Goal: Information Seeking & Learning: Understand process/instructions

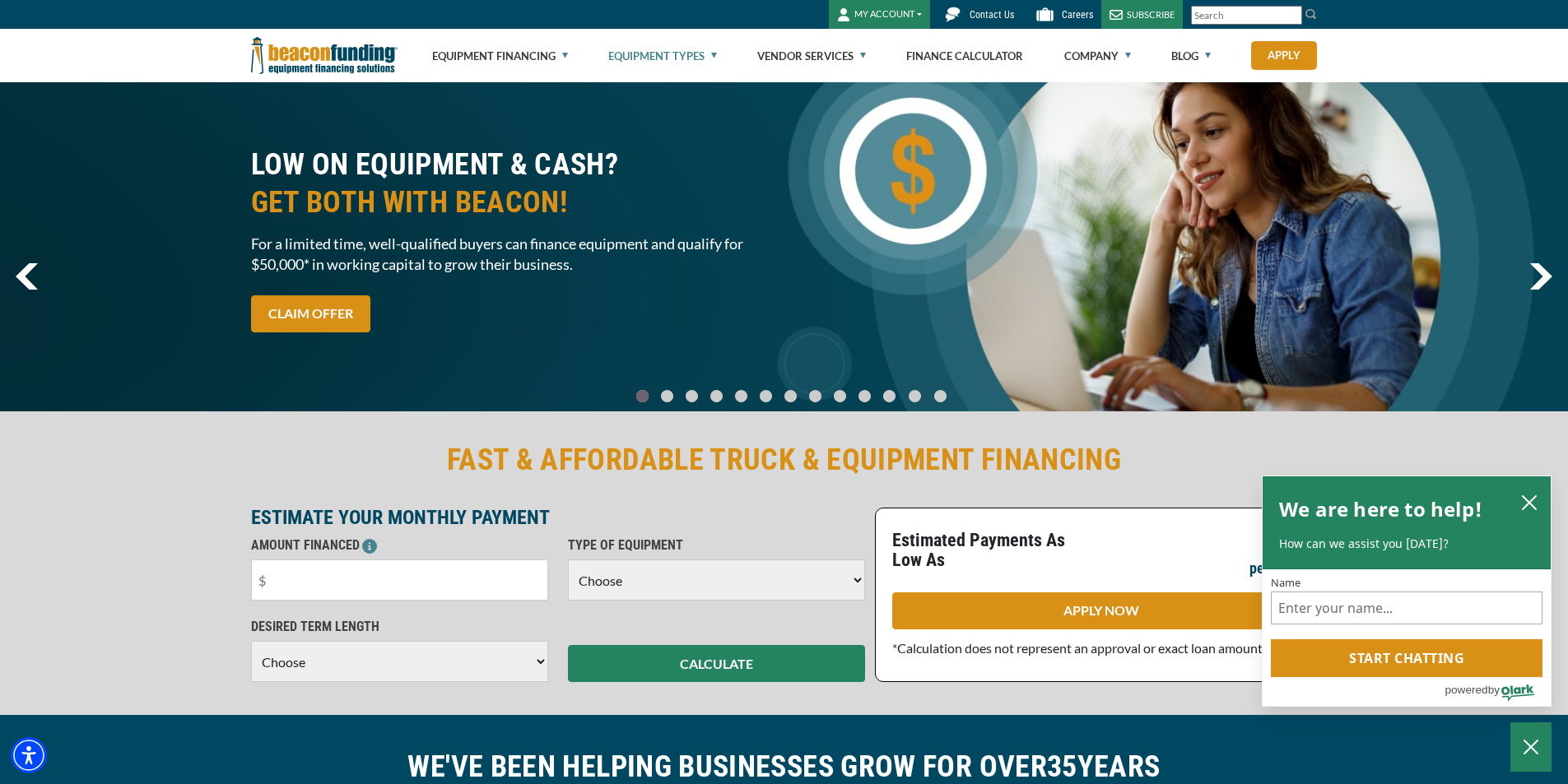
click at [675, 43] on link "Equipment Types" at bounding box center [663, 55] width 109 height 53
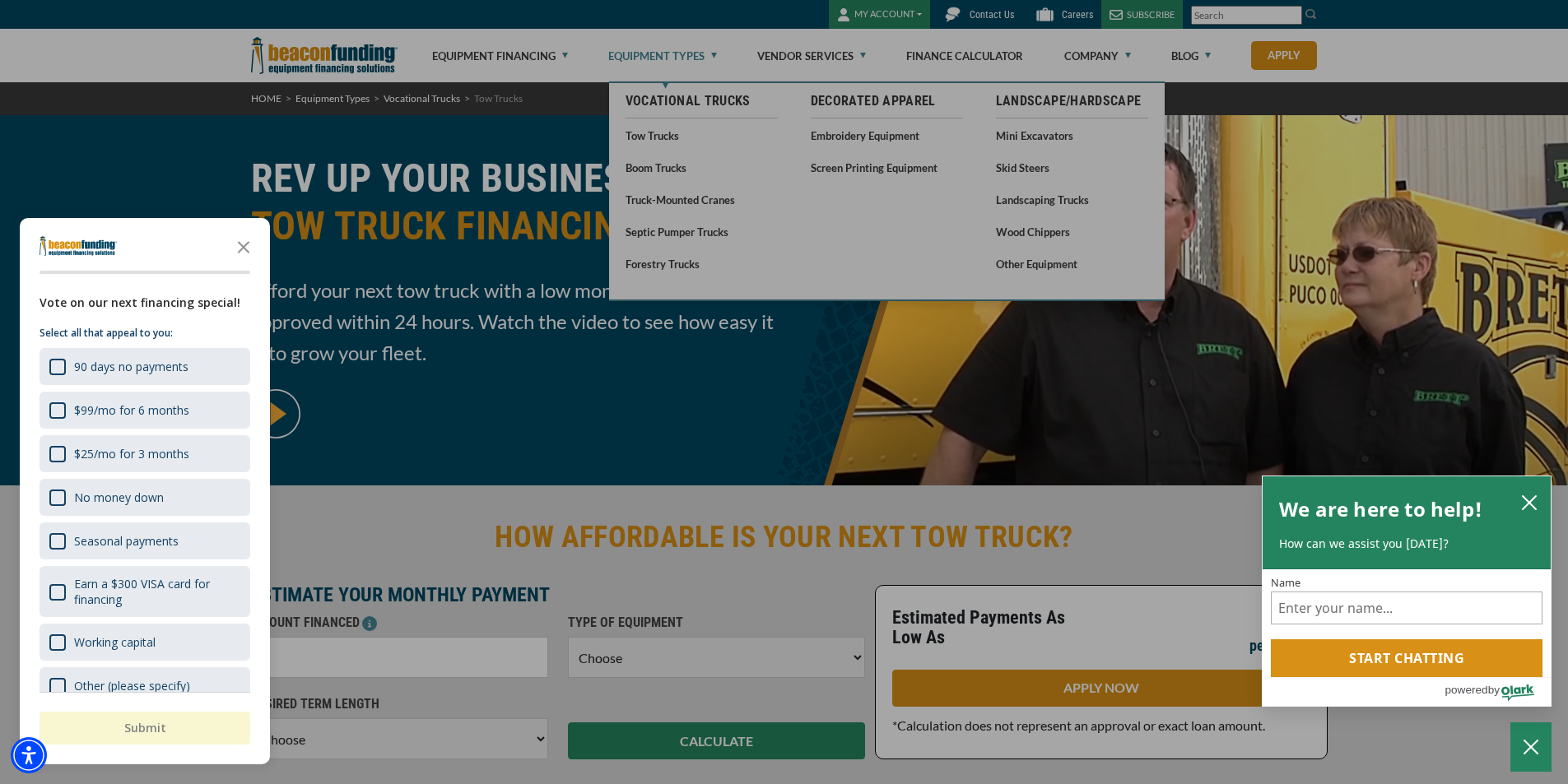
click at [878, 417] on div "button" at bounding box center [784, 392] width 1568 height 784
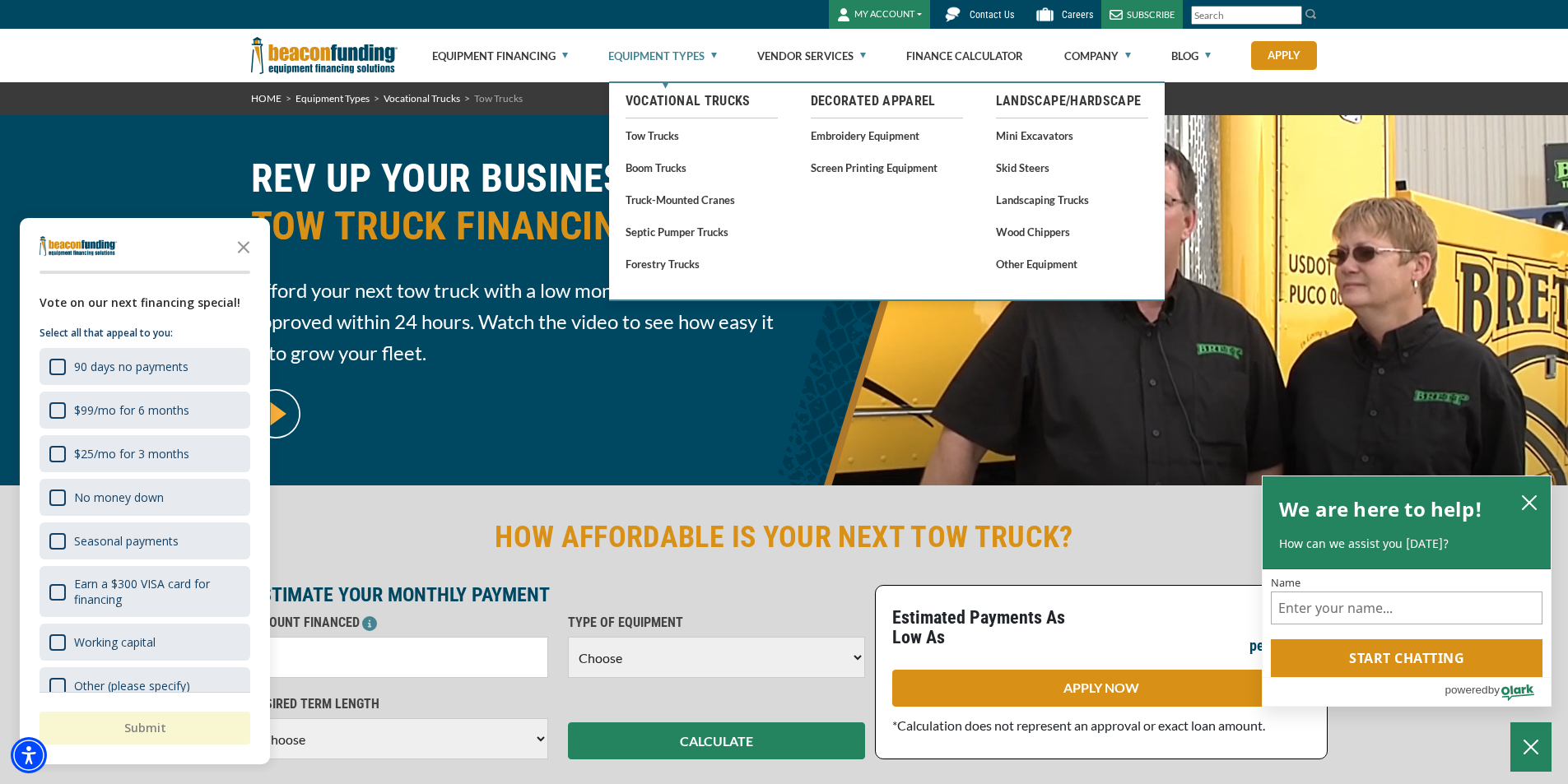
click at [973, 15] on span "Contact Us" at bounding box center [992, 15] width 44 height 11
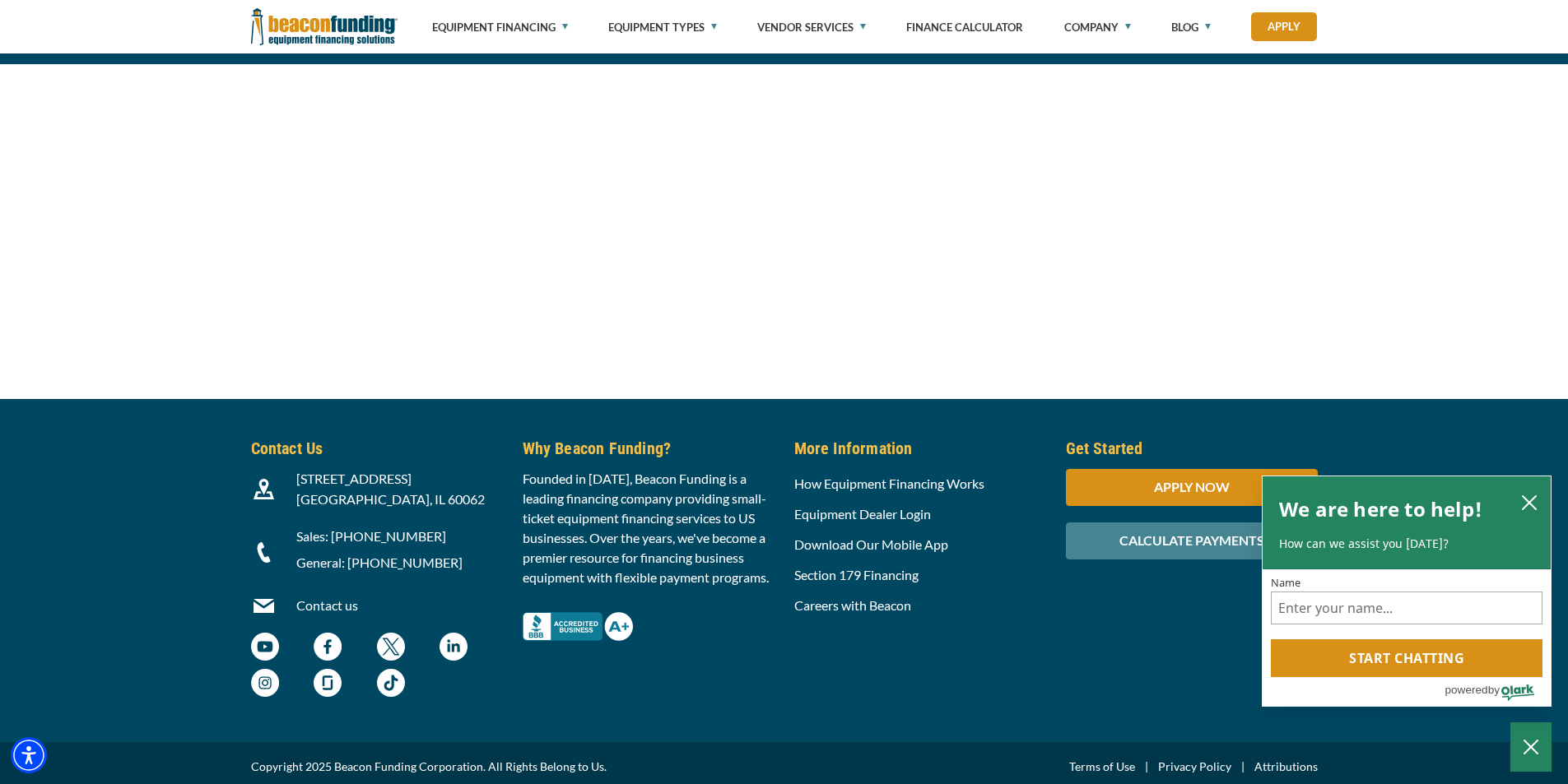
scroll to position [1728, 0]
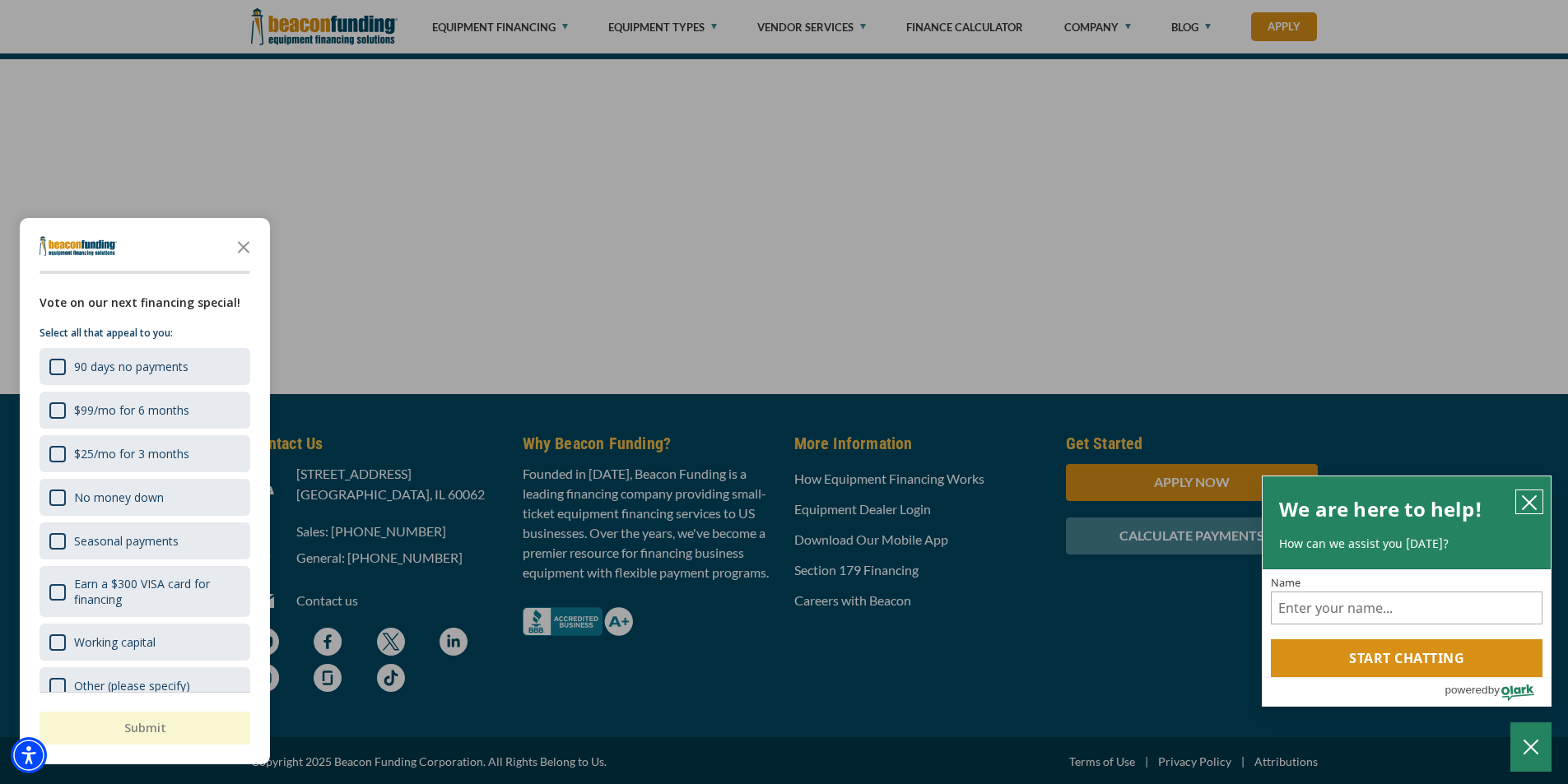
click at [1536, 501] on icon "close chatbox" at bounding box center [1529, 503] width 17 height 17
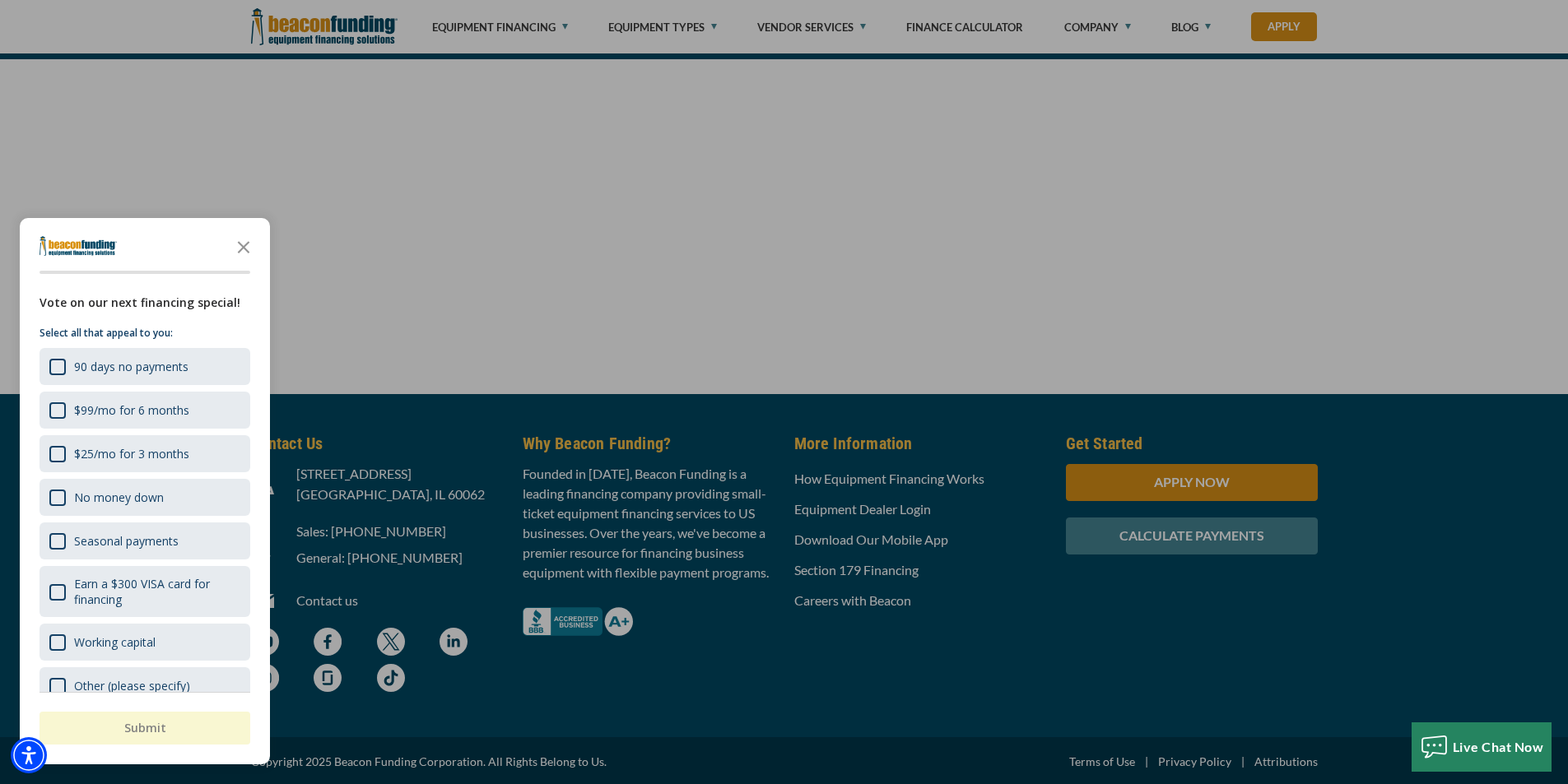
click at [1011, 488] on div "button" at bounding box center [784, 392] width 1568 height 784
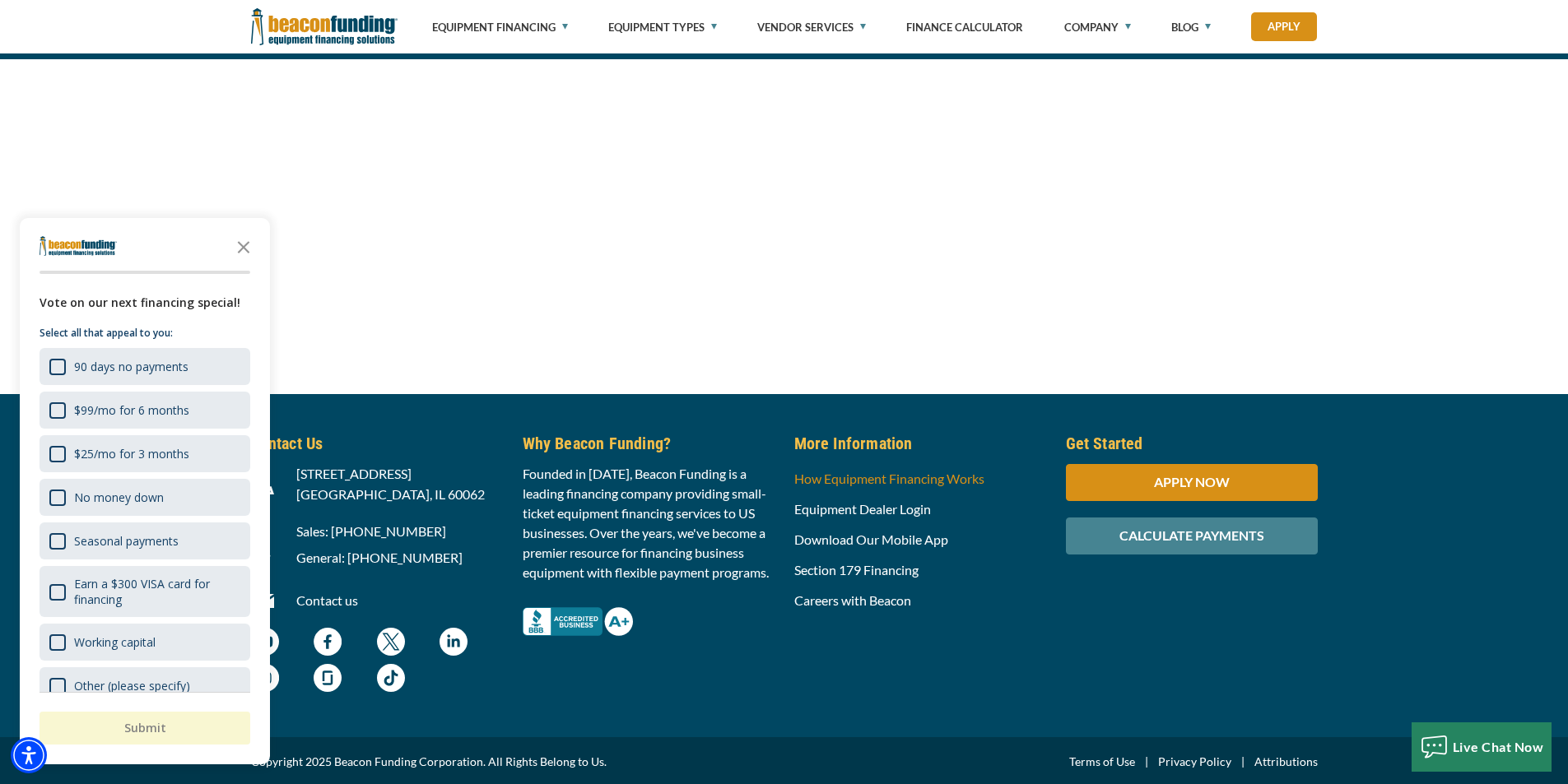
click at [949, 476] on link "How Equipment Financing Works" at bounding box center [889, 478] width 190 height 16
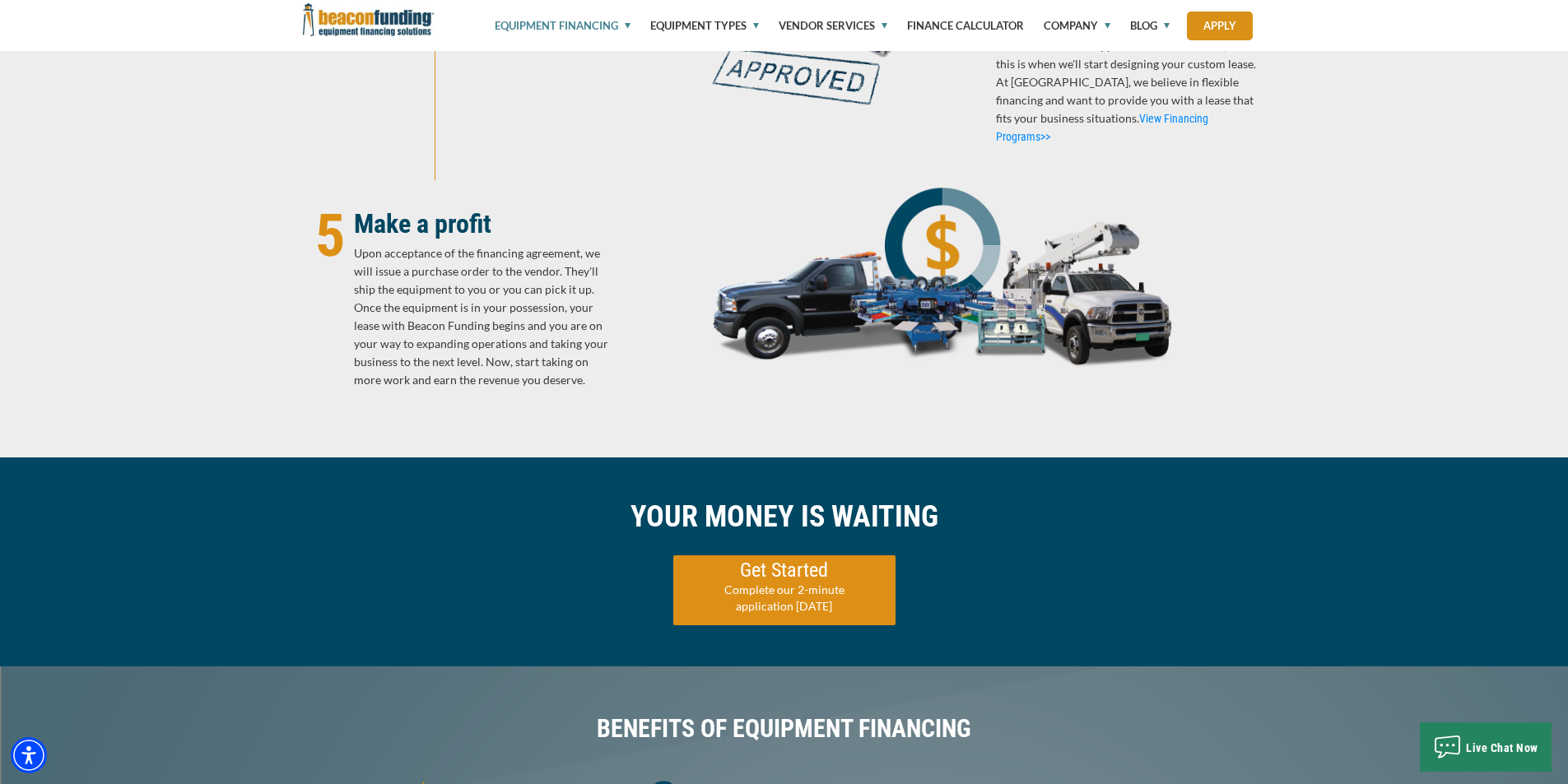
scroll to position [2057, 0]
